Goal: Navigation & Orientation: Find specific page/section

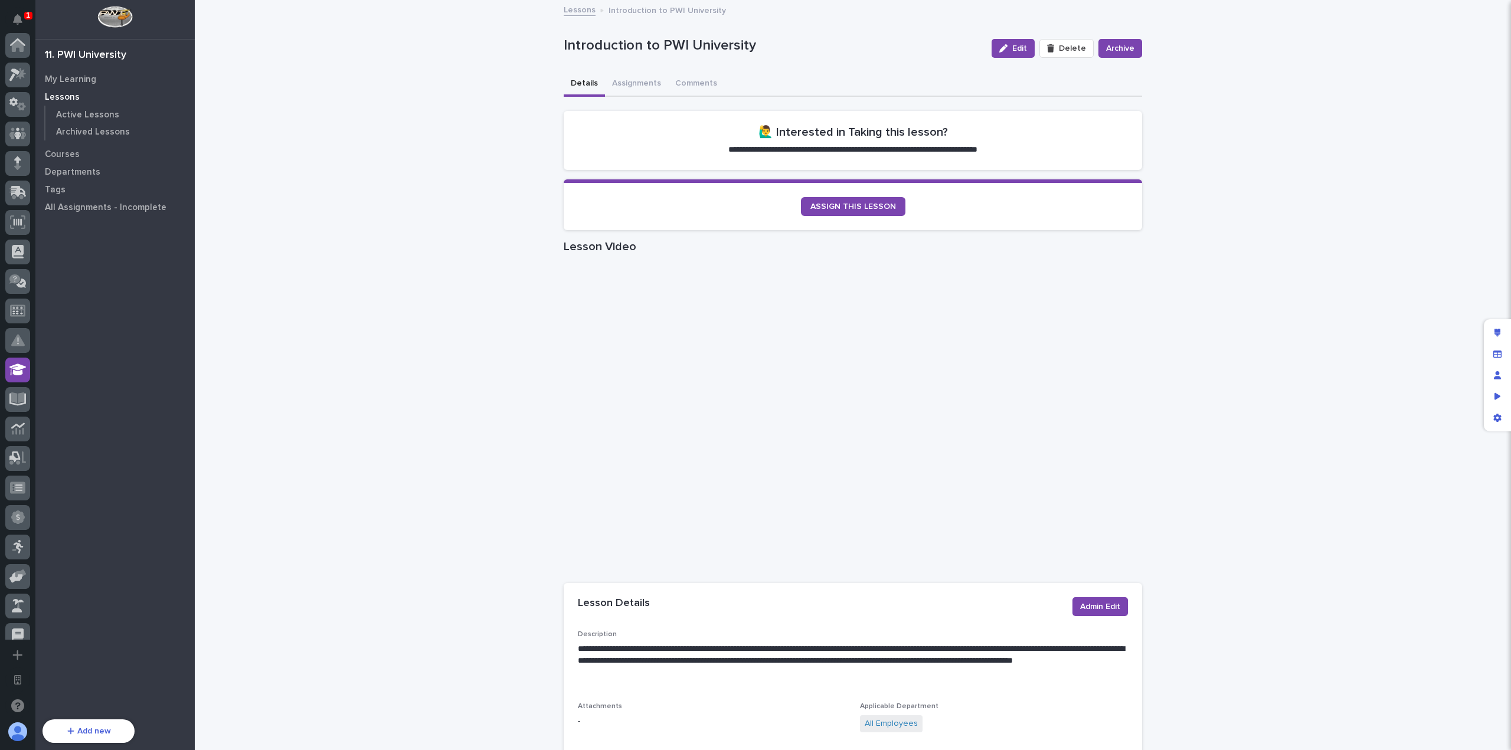
scroll to position [325, 0]
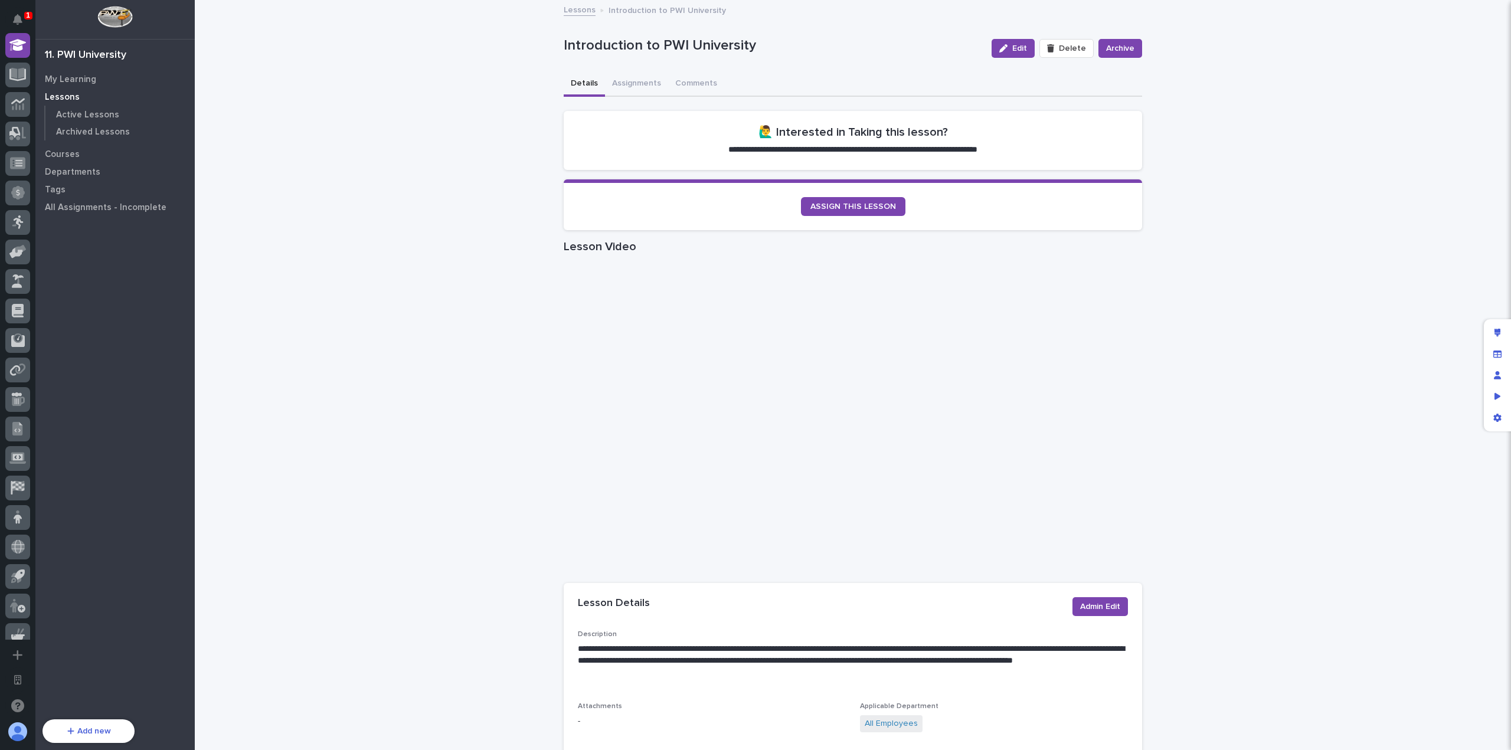
click at [10, 44] on icon at bounding box center [17, 45] width 15 height 14
